Goal: Task Accomplishment & Management: Use online tool/utility

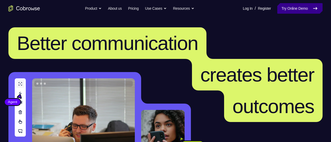
click at [302, 9] on link "Try Online Demo" at bounding box center [299, 8] width 45 height 11
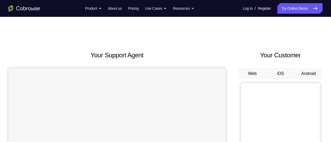
click at [312, 70] on button "Android" at bounding box center [308, 73] width 28 height 11
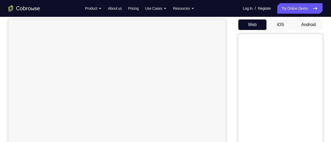
scroll to position [48, 0]
click at [305, 28] on button "Android" at bounding box center [308, 25] width 28 height 11
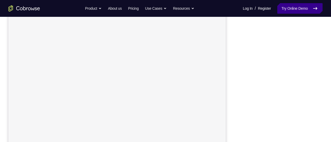
scroll to position [71, 0]
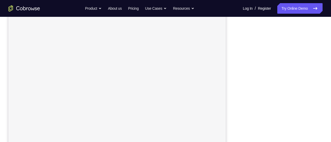
drag, startPoint x: 296, startPoint y: 16, endPoint x: 293, endPoint y: 14, distance: 3.7
click at [293, 14] on nav "Go back Powerful, Flexible and Trustworthy. Avoid all extra friction for both A…" at bounding box center [165, 8] width 331 height 17
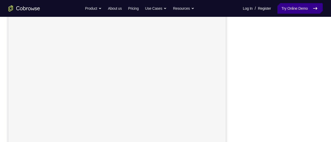
click at [284, 11] on link "Try Online Demo" at bounding box center [299, 8] width 45 height 11
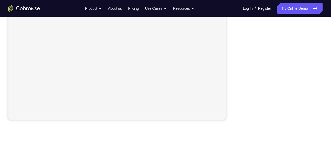
scroll to position [125, 0]
